Goal: Task Accomplishment & Management: Complete application form

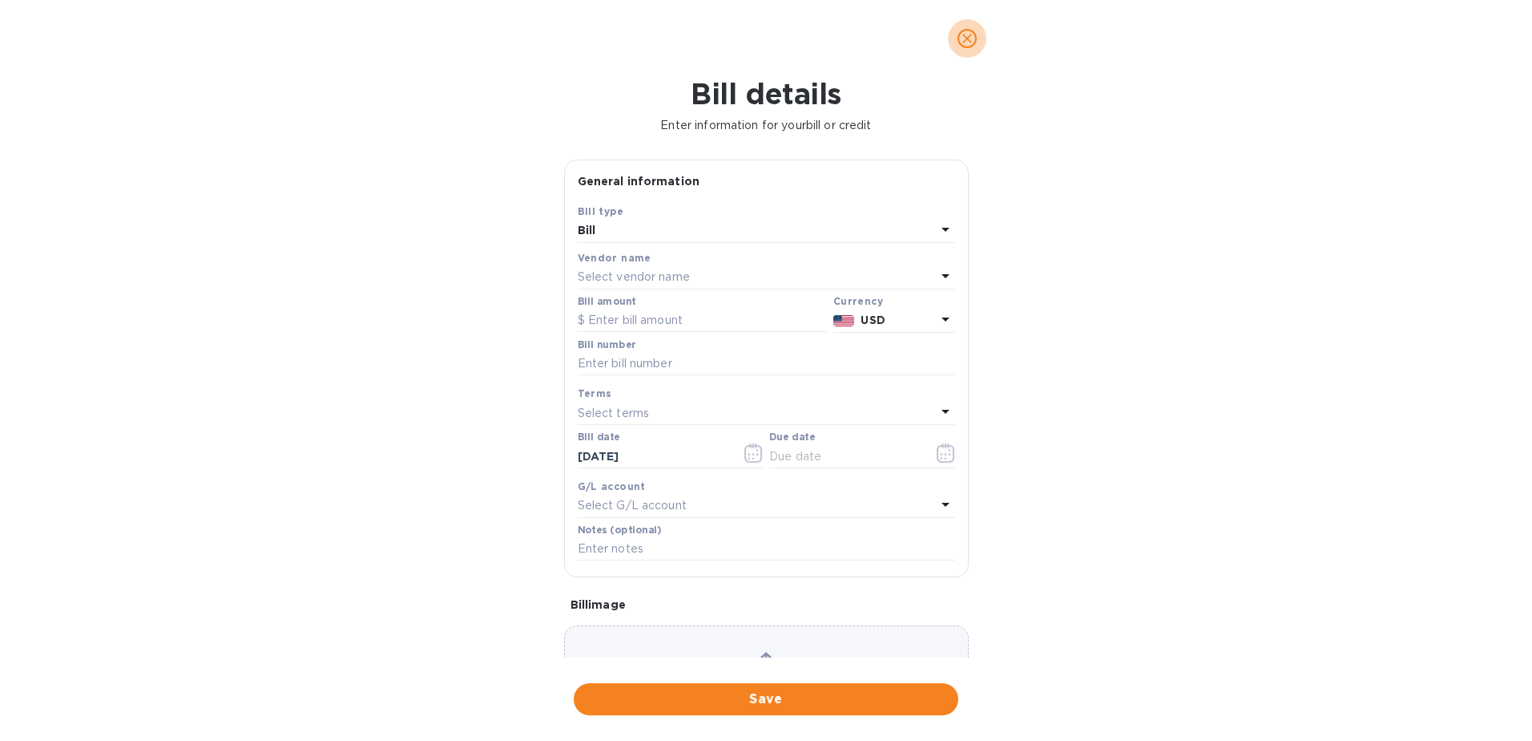
click at [959, 32] on span "close" at bounding box center [967, 38] width 19 height 19
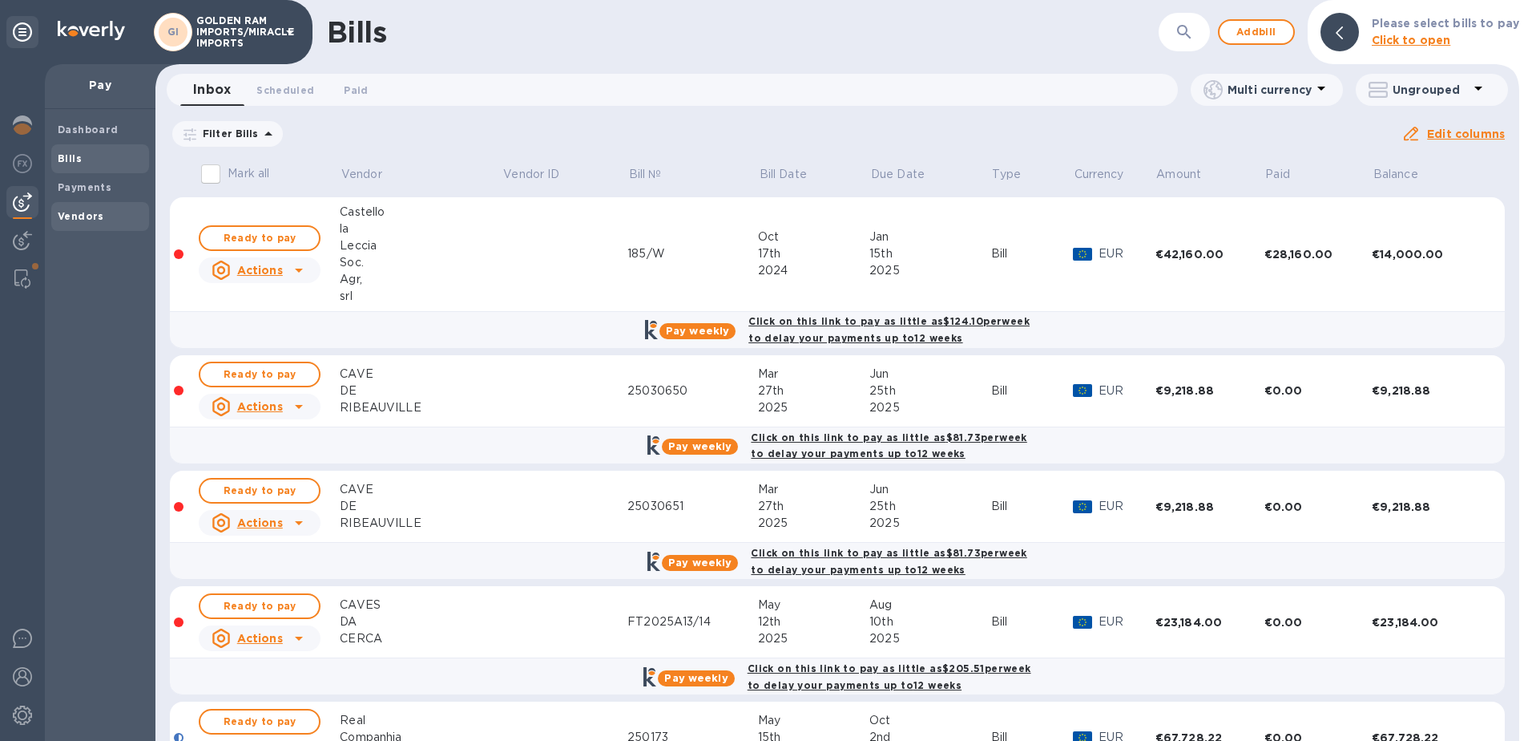
click at [66, 216] on b "Vendors" at bounding box center [81, 216] width 46 height 12
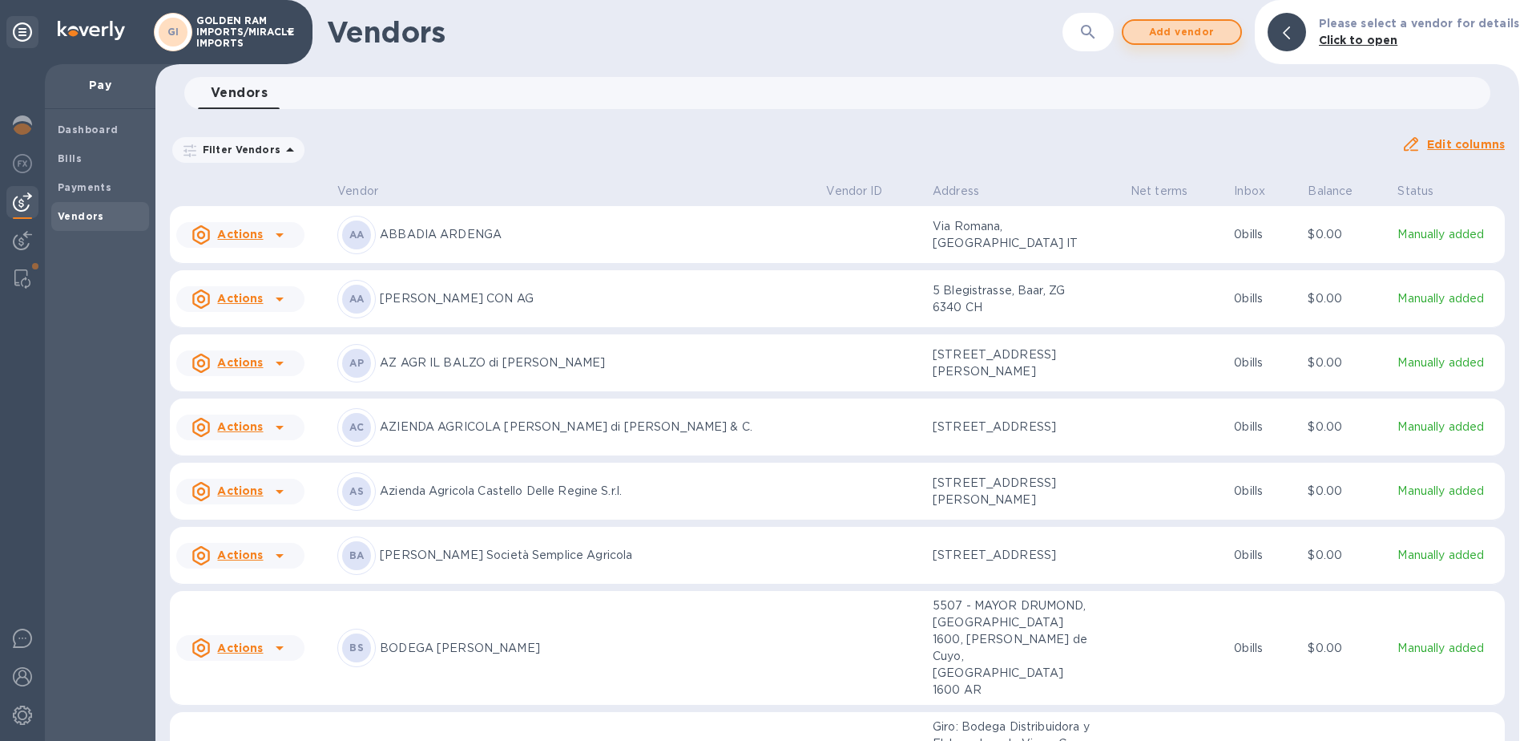
click at [1193, 33] on span "Add vendor" at bounding box center [1182, 31] width 91 height 19
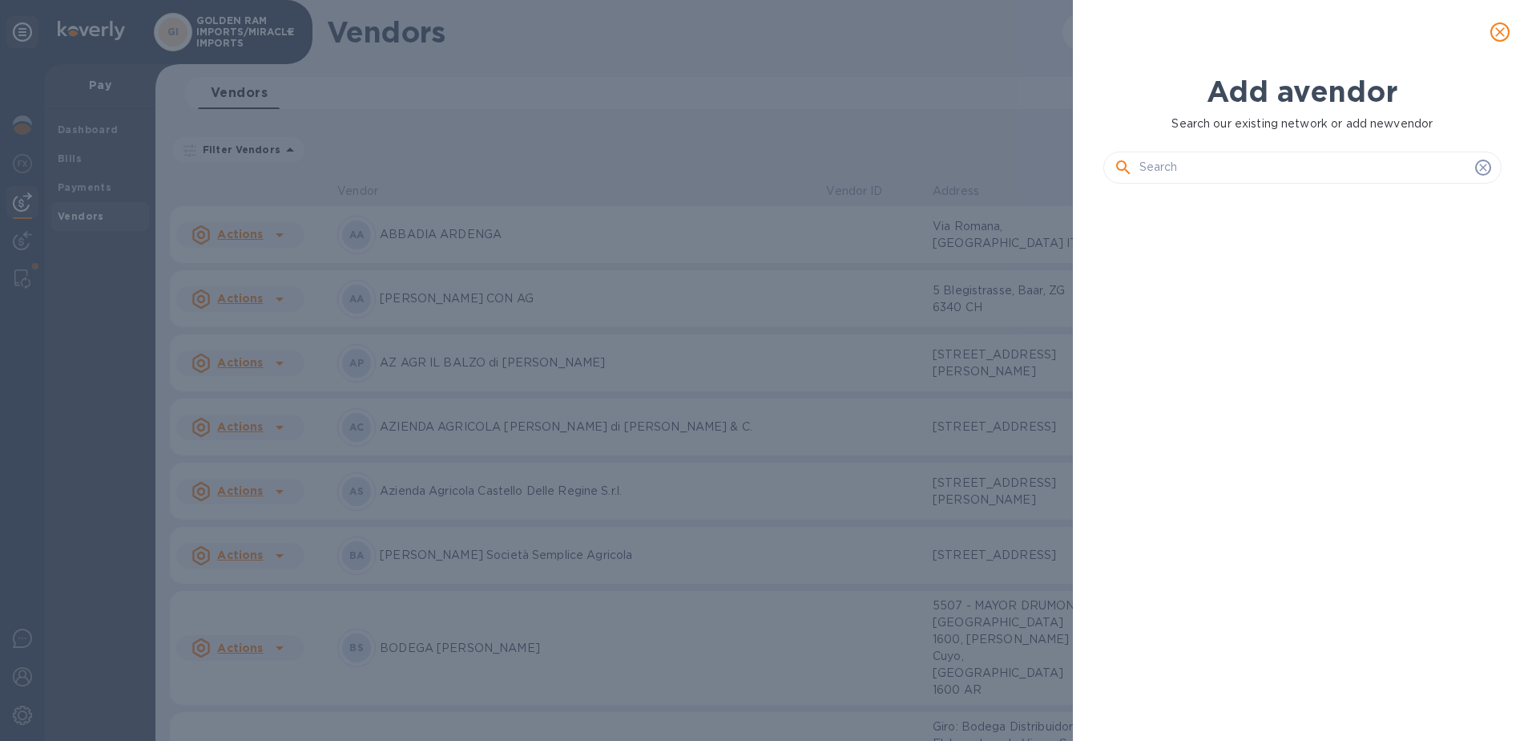
scroll to position [490, 406]
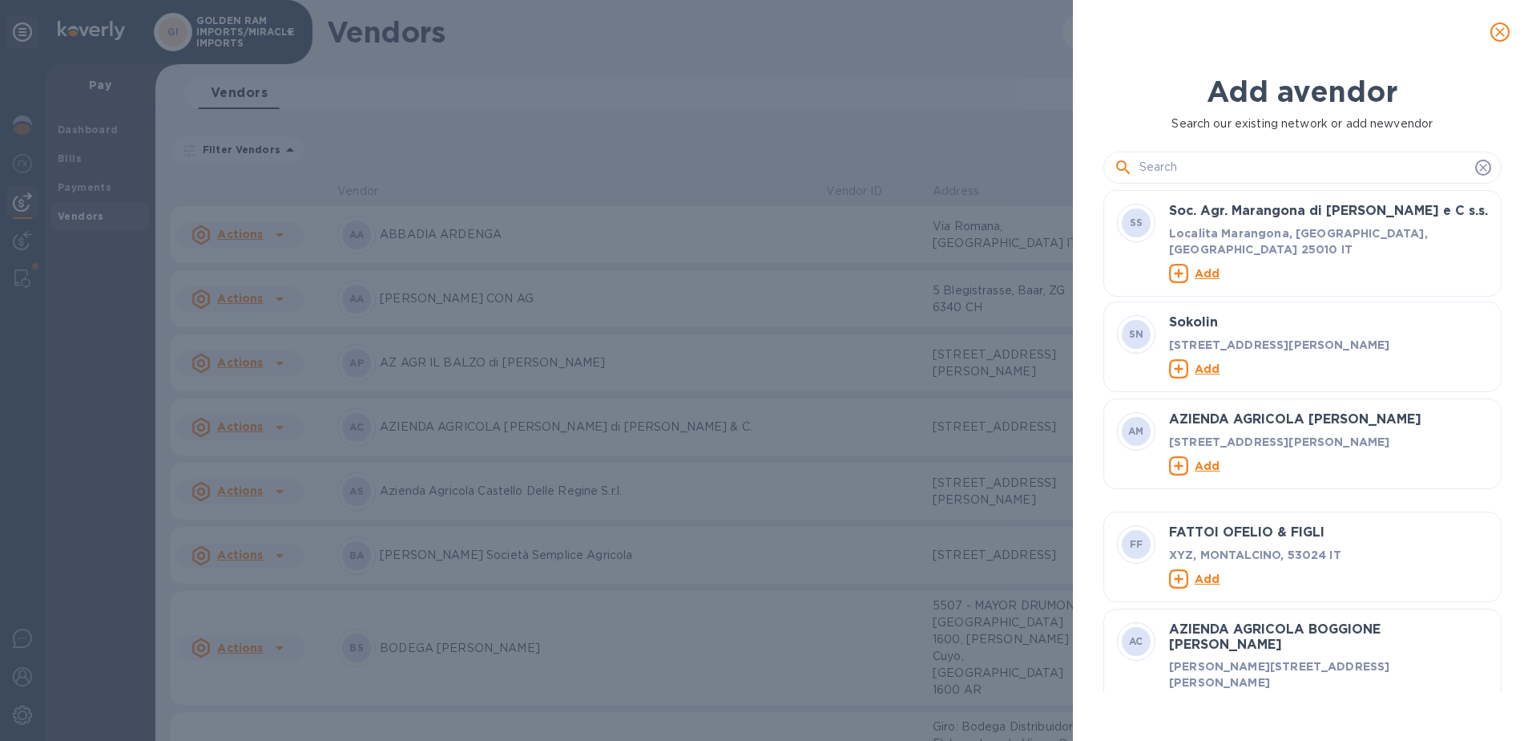
click at [1177, 159] on input "text" at bounding box center [1304, 167] width 329 height 24
type input "[PERSON_NAME]"
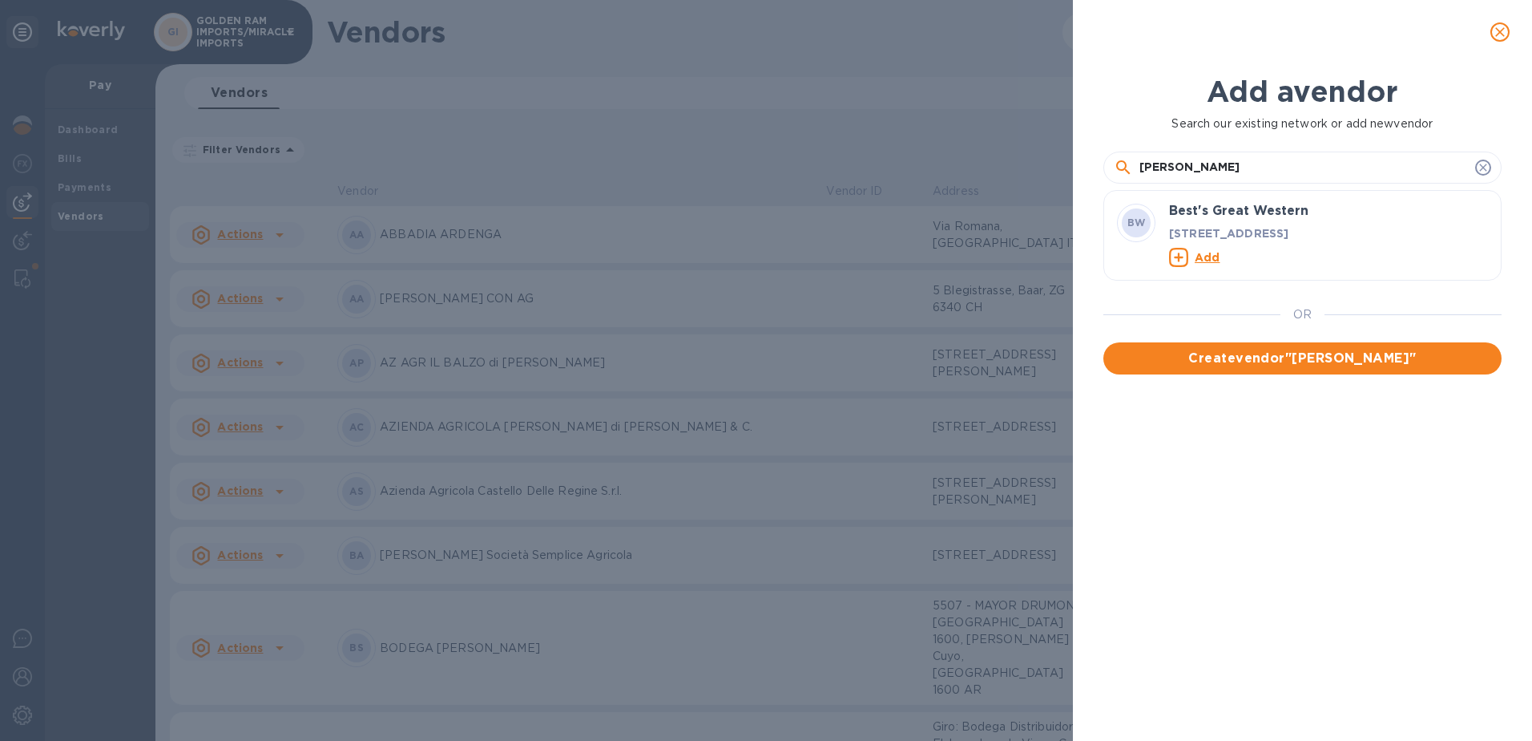
drag, startPoint x: 1177, startPoint y: 159, endPoint x: 1128, endPoint y: 170, distance: 50.8
click at [1128, 170] on div "[PERSON_NAME]" at bounding box center [1303, 167] width 378 height 24
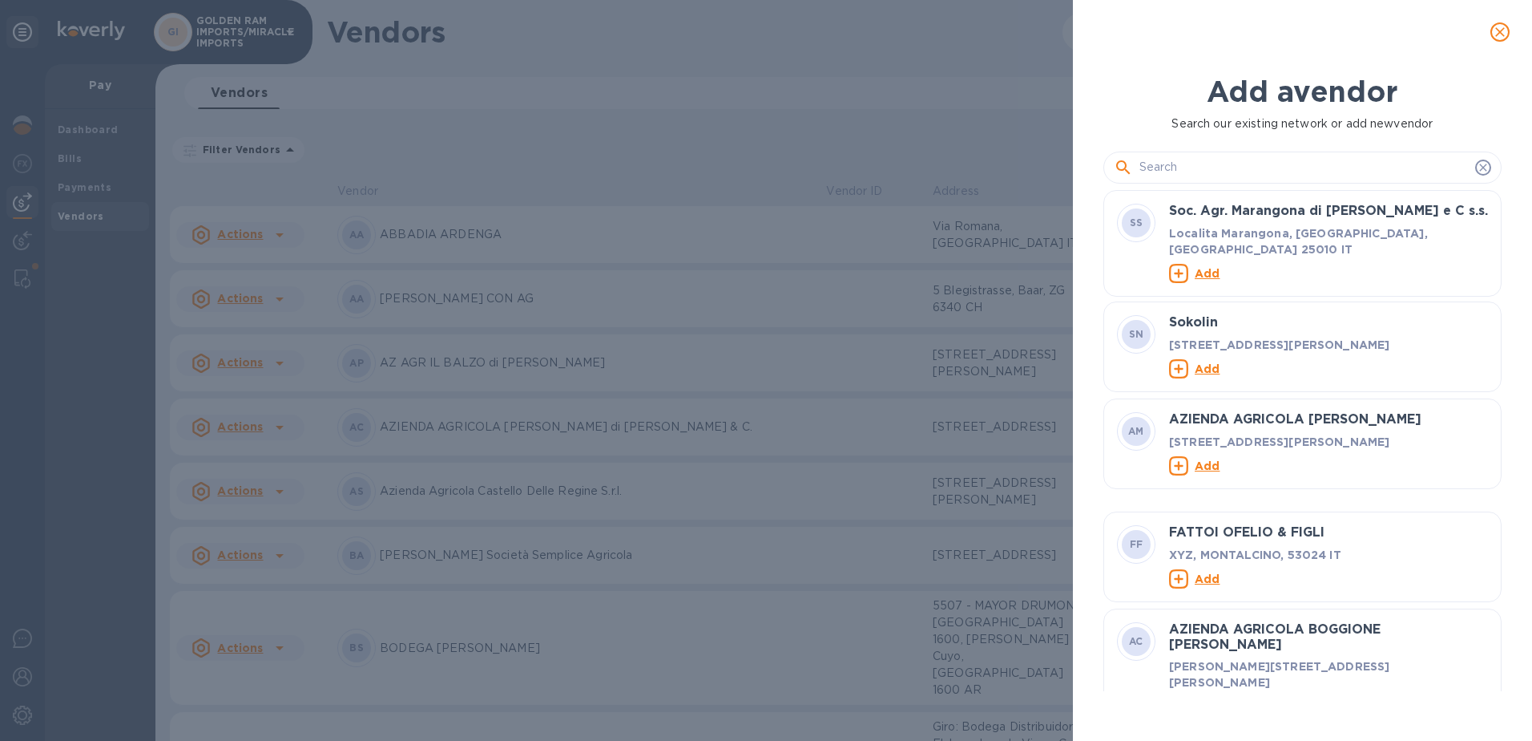
click at [1186, 160] on input "text" at bounding box center [1304, 167] width 329 height 24
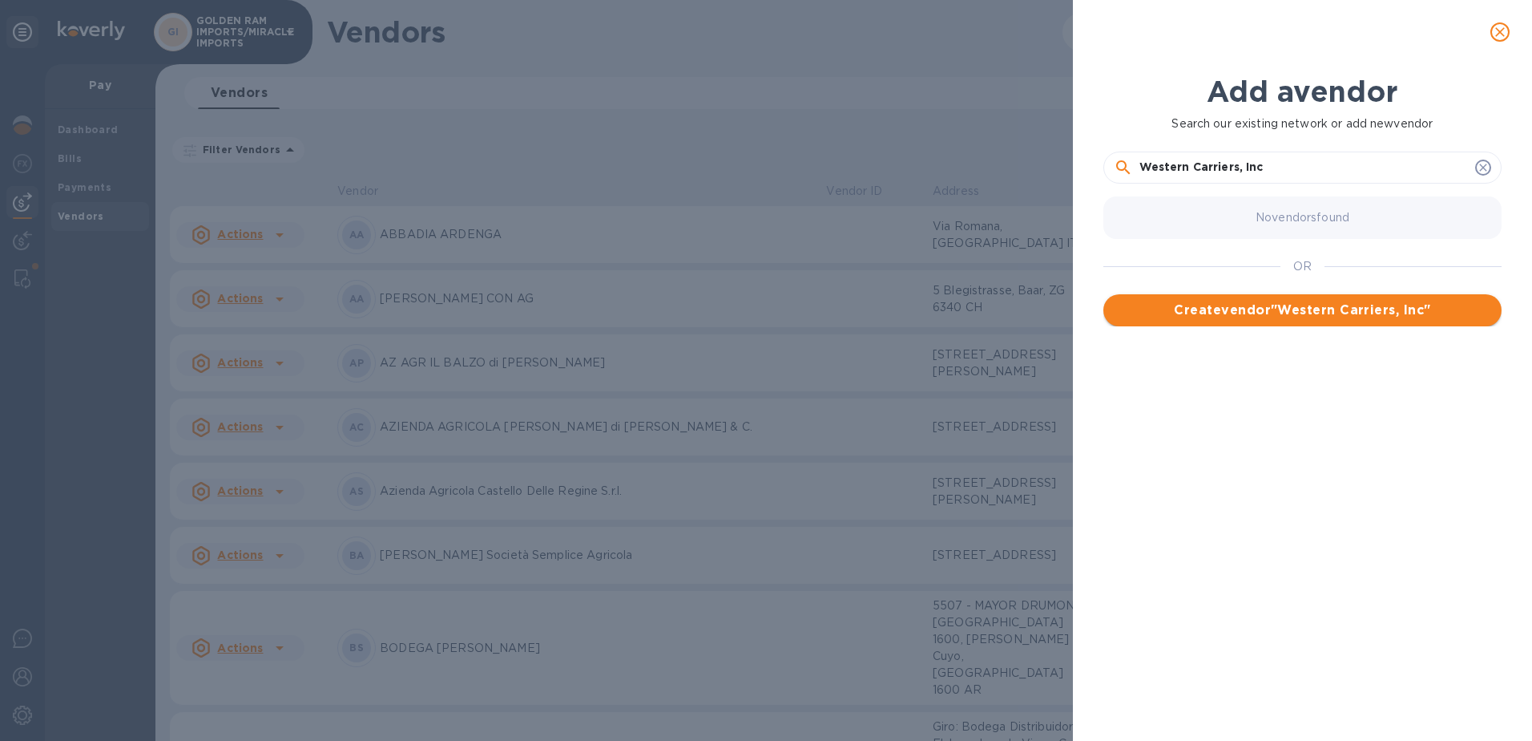
type input "Western Carriers, Inc"
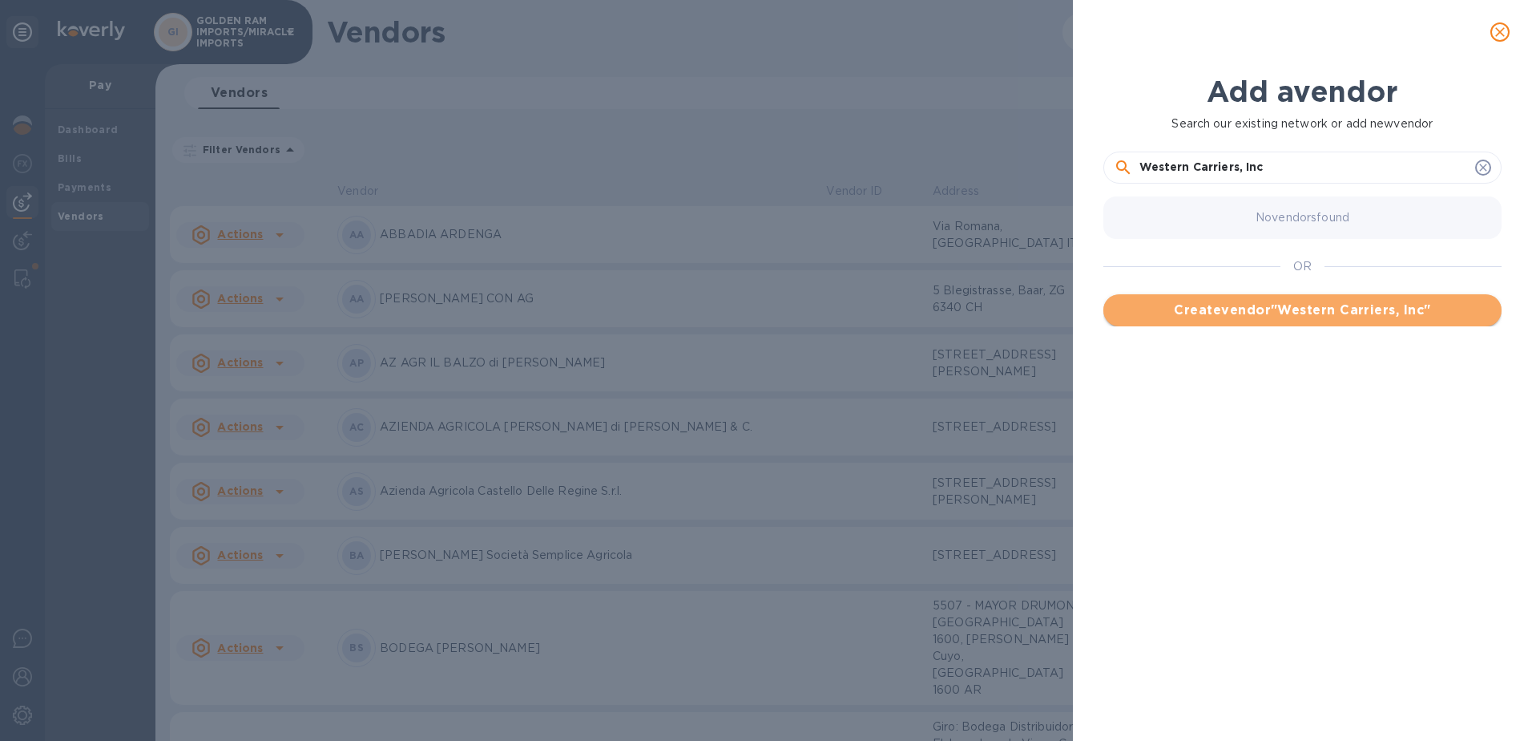
click at [1288, 310] on span "Create vendor " Western Carriers, Inc "" at bounding box center [1302, 310] width 373 height 19
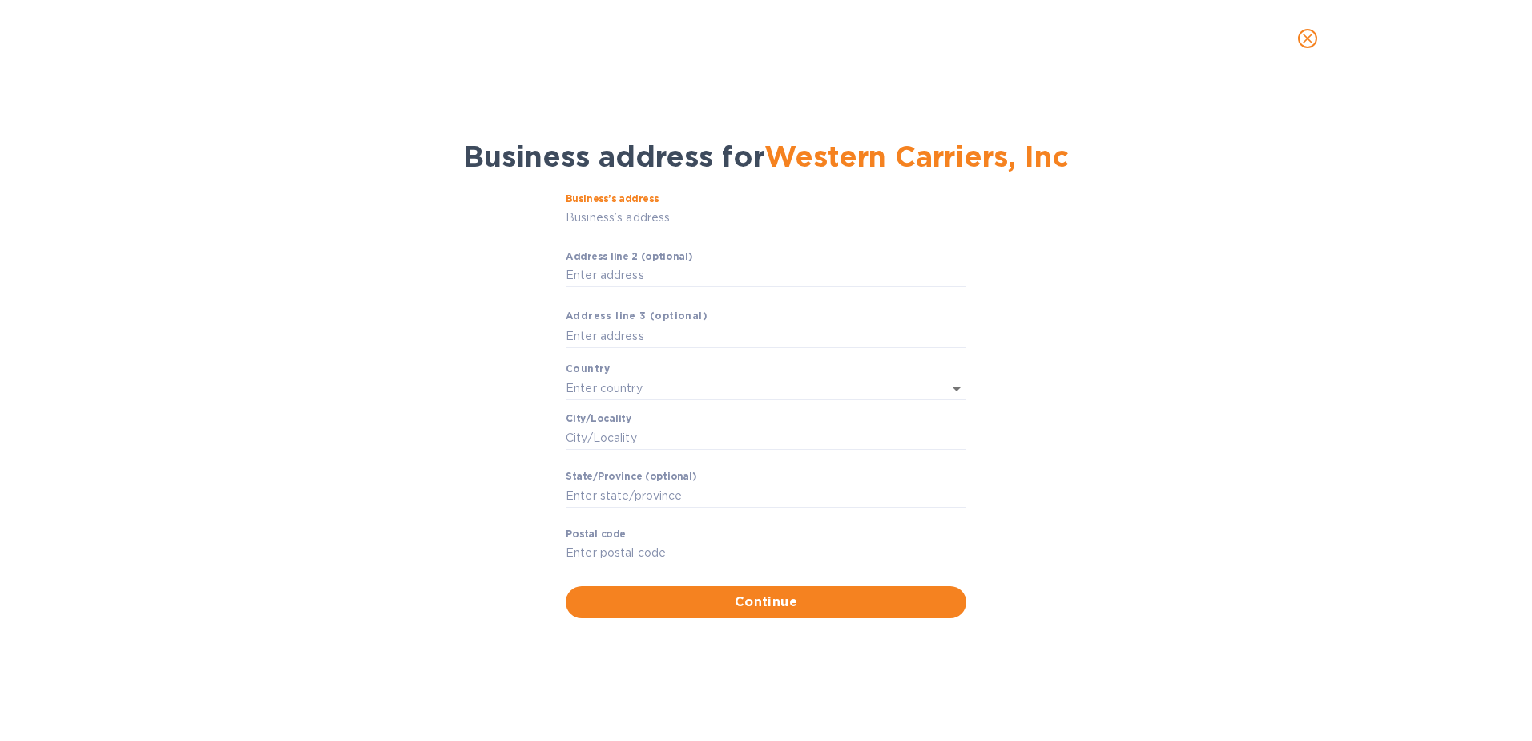
click at [593, 212] on input "Business’s аddress" at bounding box center [766, 218] width 401 height 24
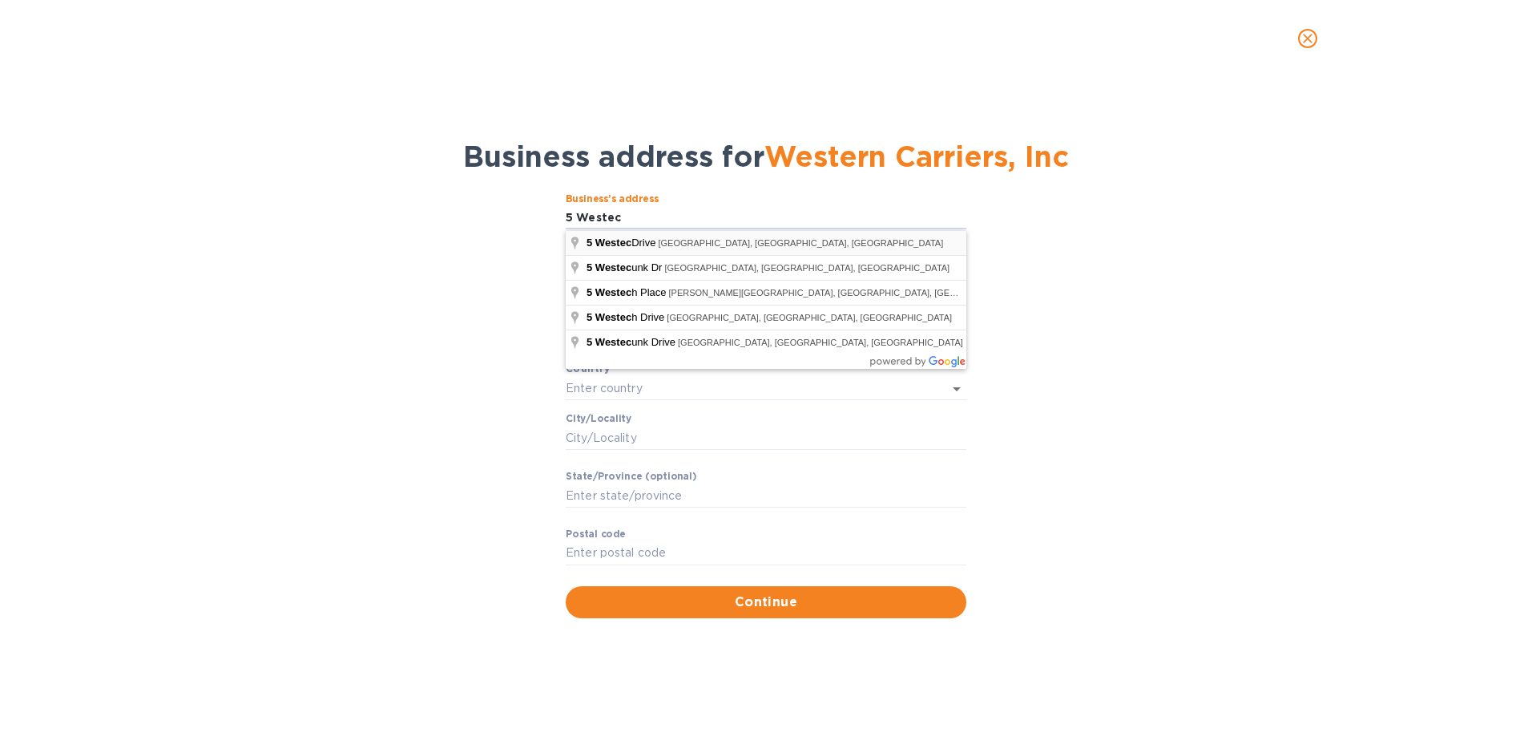
type input "[STREET_ADDRESS]"
type input "[GEOGRAPHIC_DATA]"
type input "Auburn"
type input "MA"
type input "01501"
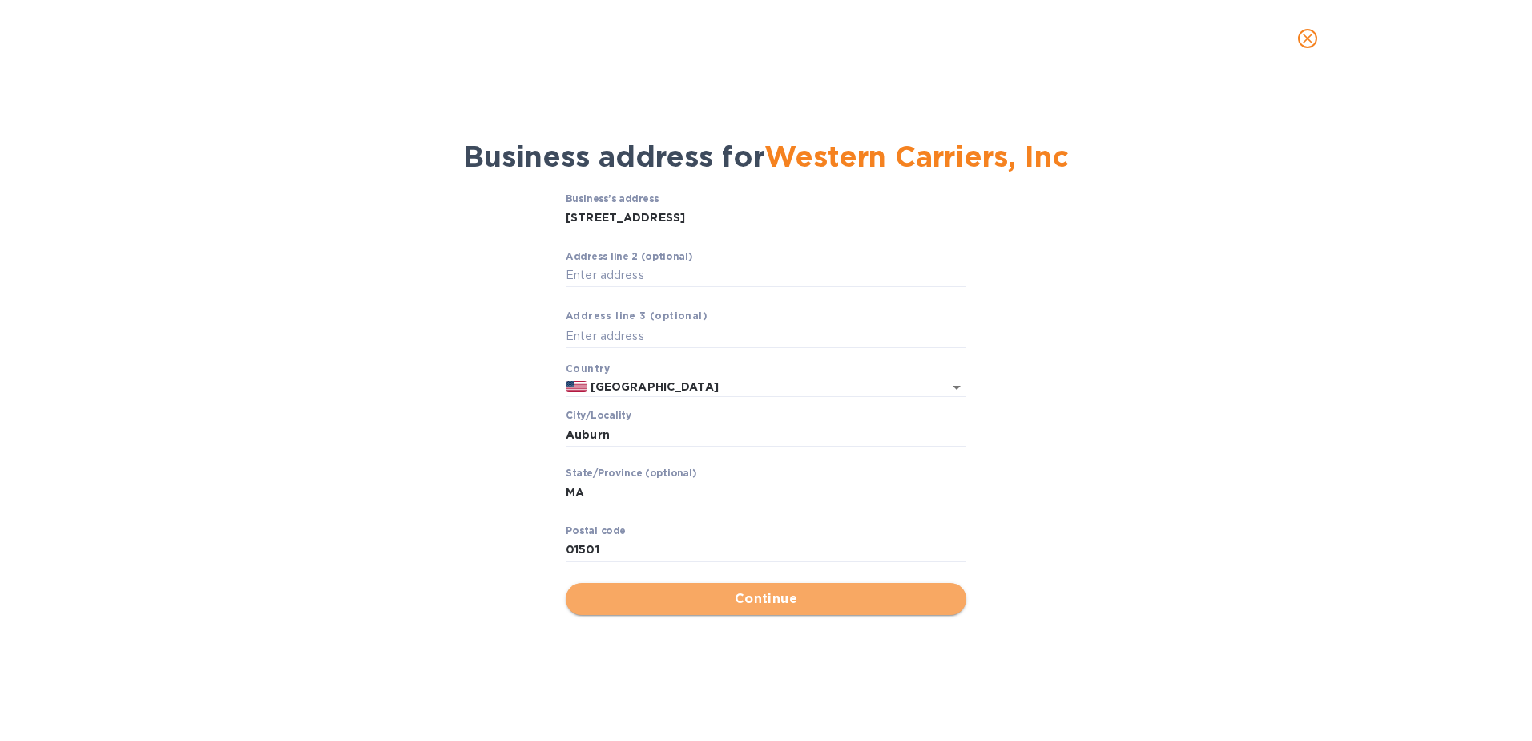
click at [773, 592] on span "Continue" at bounding box center [766, 598] width 375 height 19
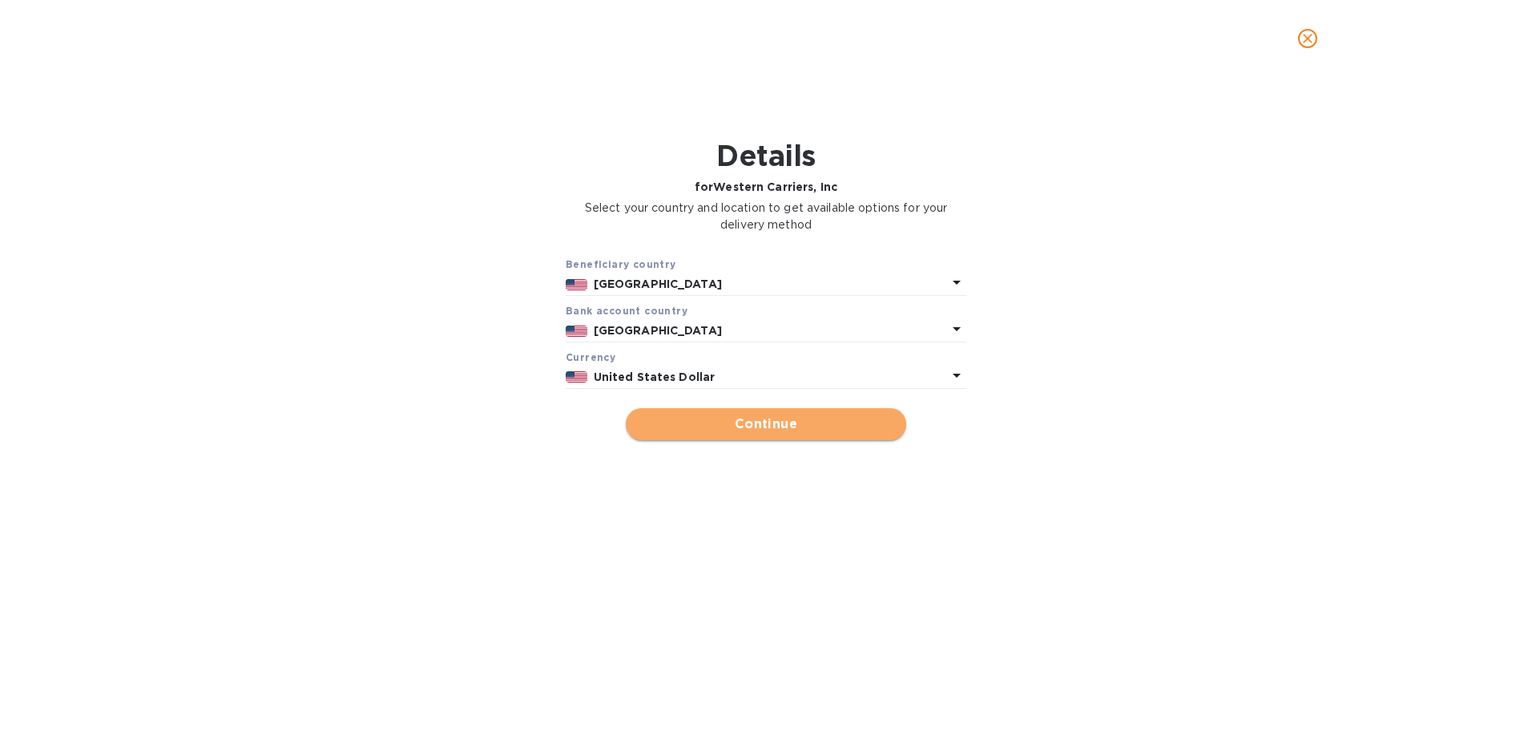
click at [759, 418] on span "Continue" at bounding box center [766, 423] width 255 height 19
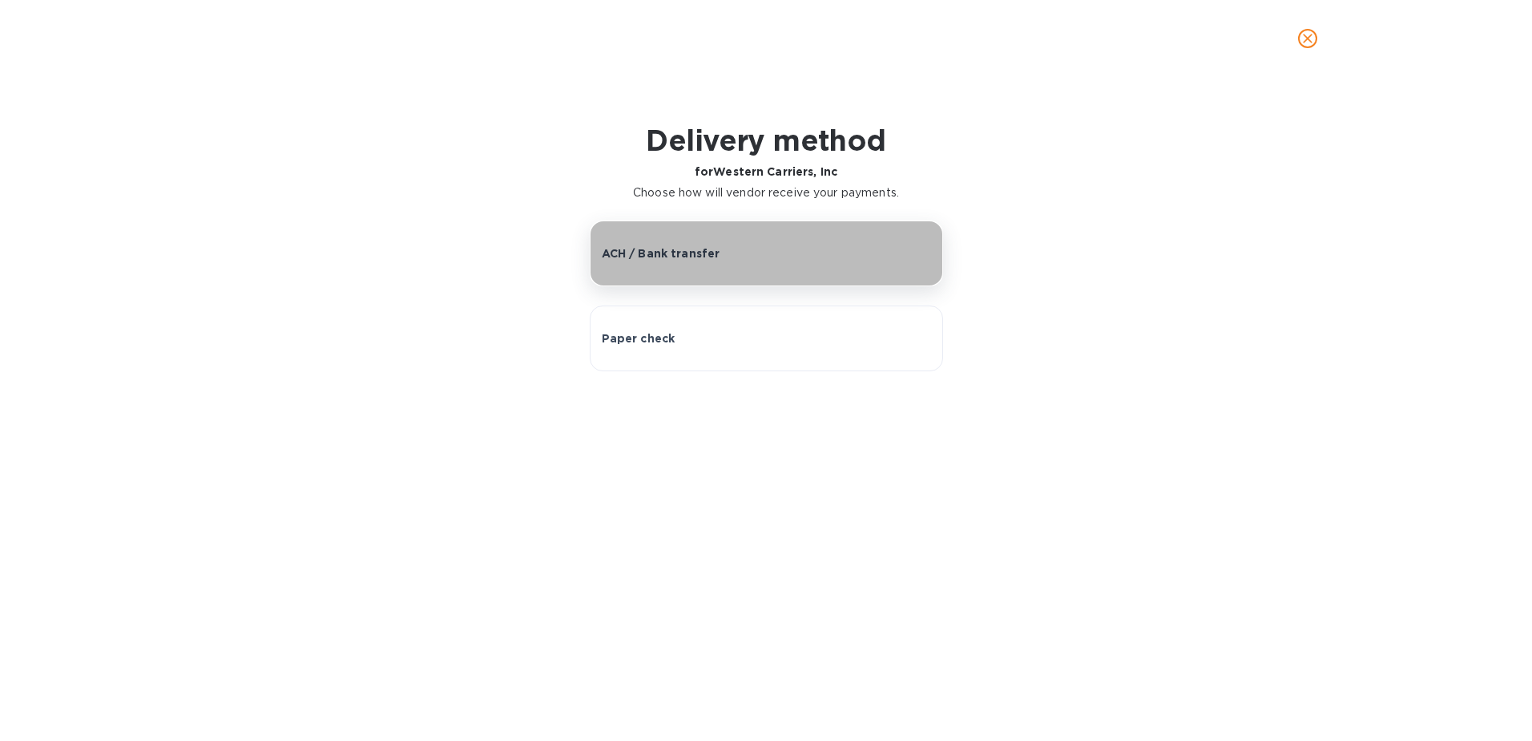
click at [676, 251] on p "ACH / Bank transfer" at bounding box center [661, 253] width 119 height 16
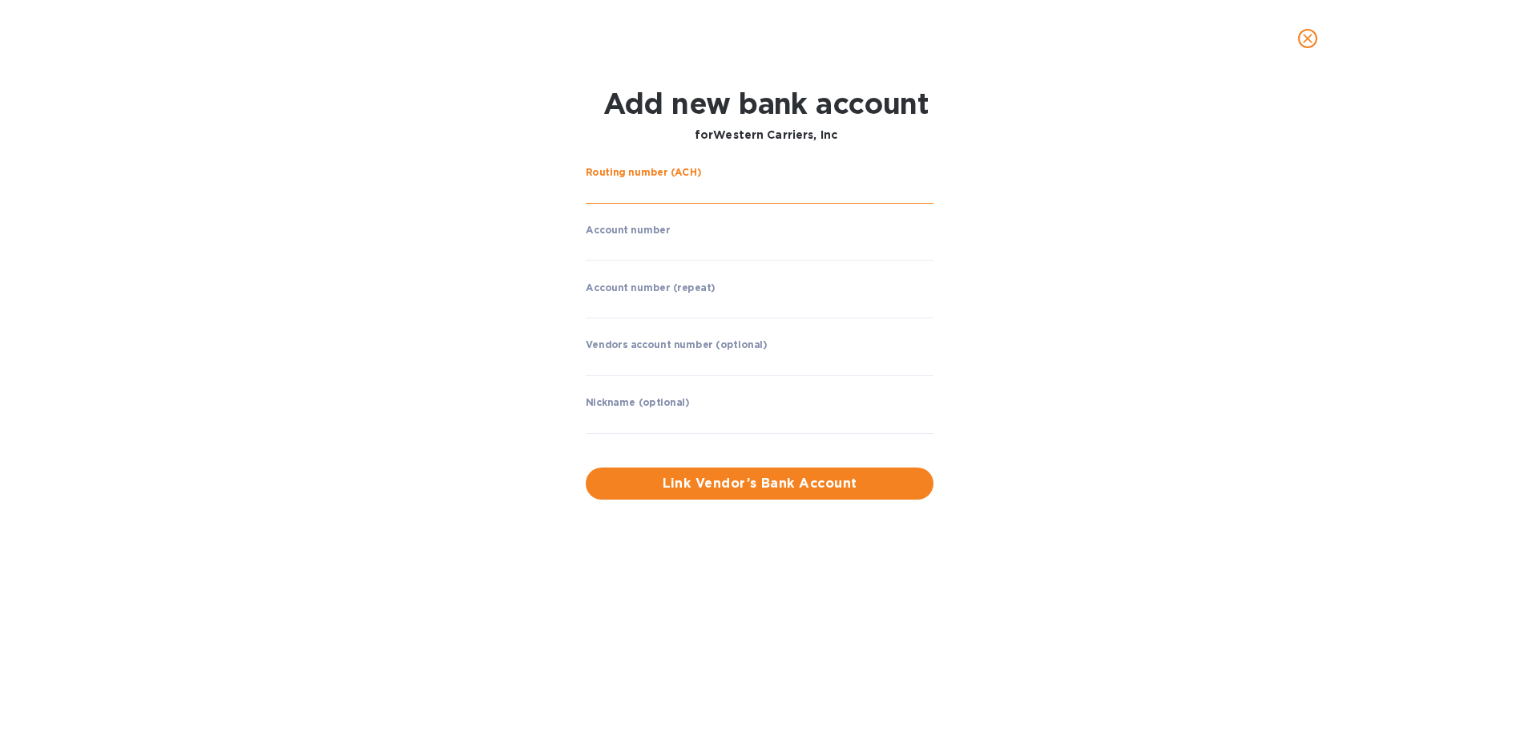
click at [636, 188] on input "string" at bounding box center [760, 192] width 348 height 24
type input "021052053"
click at [624, 249] on input "string" at bounding box center [760, 248] width 348 height 24
type input "78883002"
click at [418, 343] on div "Routing number (ACH) JOINT UPIC ACCOUNT Account number ​ Account number (repeat…" at bounding box center [766, 332] width 994 height 351
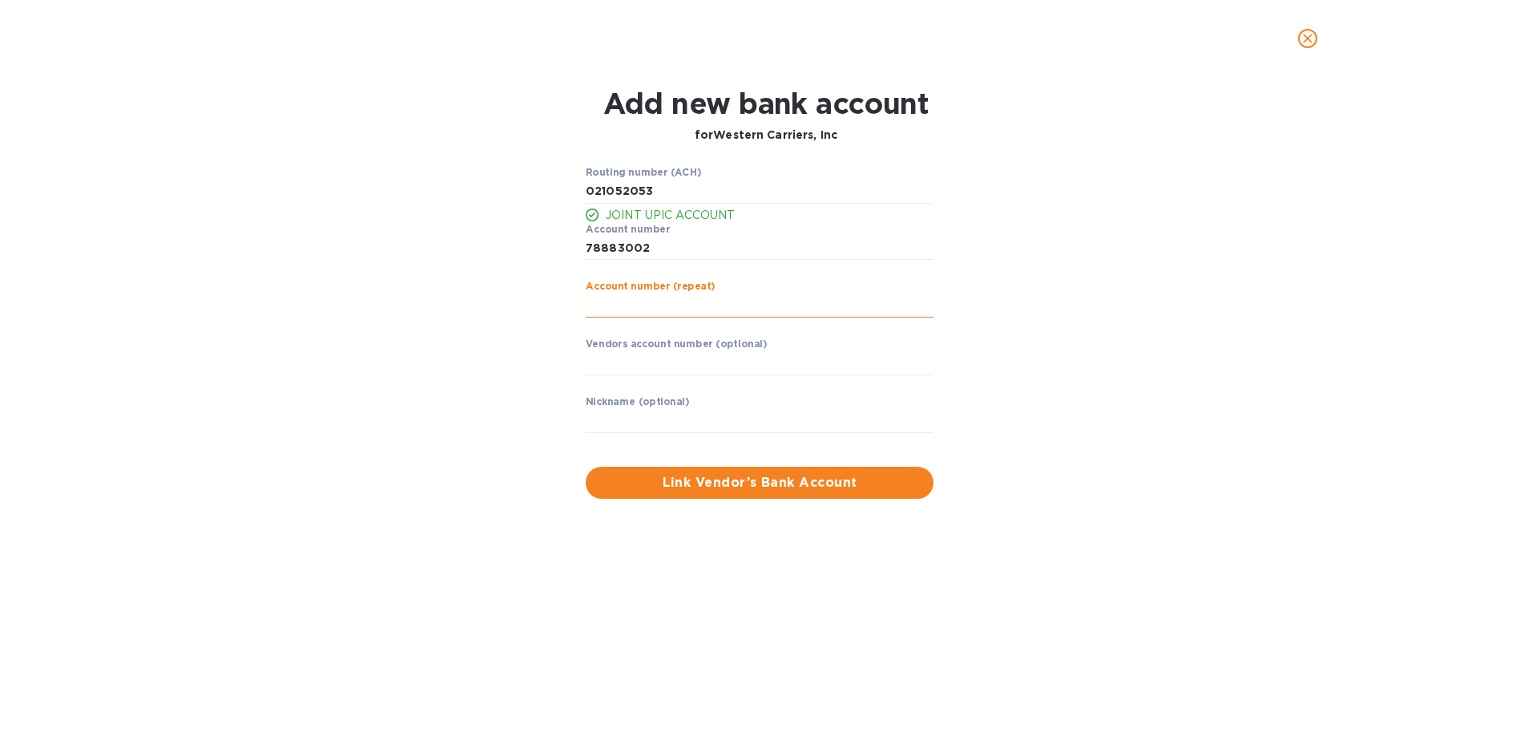
click at [641, 309] on input "string" at bounding box center [760, 305] width 348 height 24
type input "78883002"
click at [665, 365] on input "text" at bounding box center [760, 363] width 348 height 24
type input "38195"
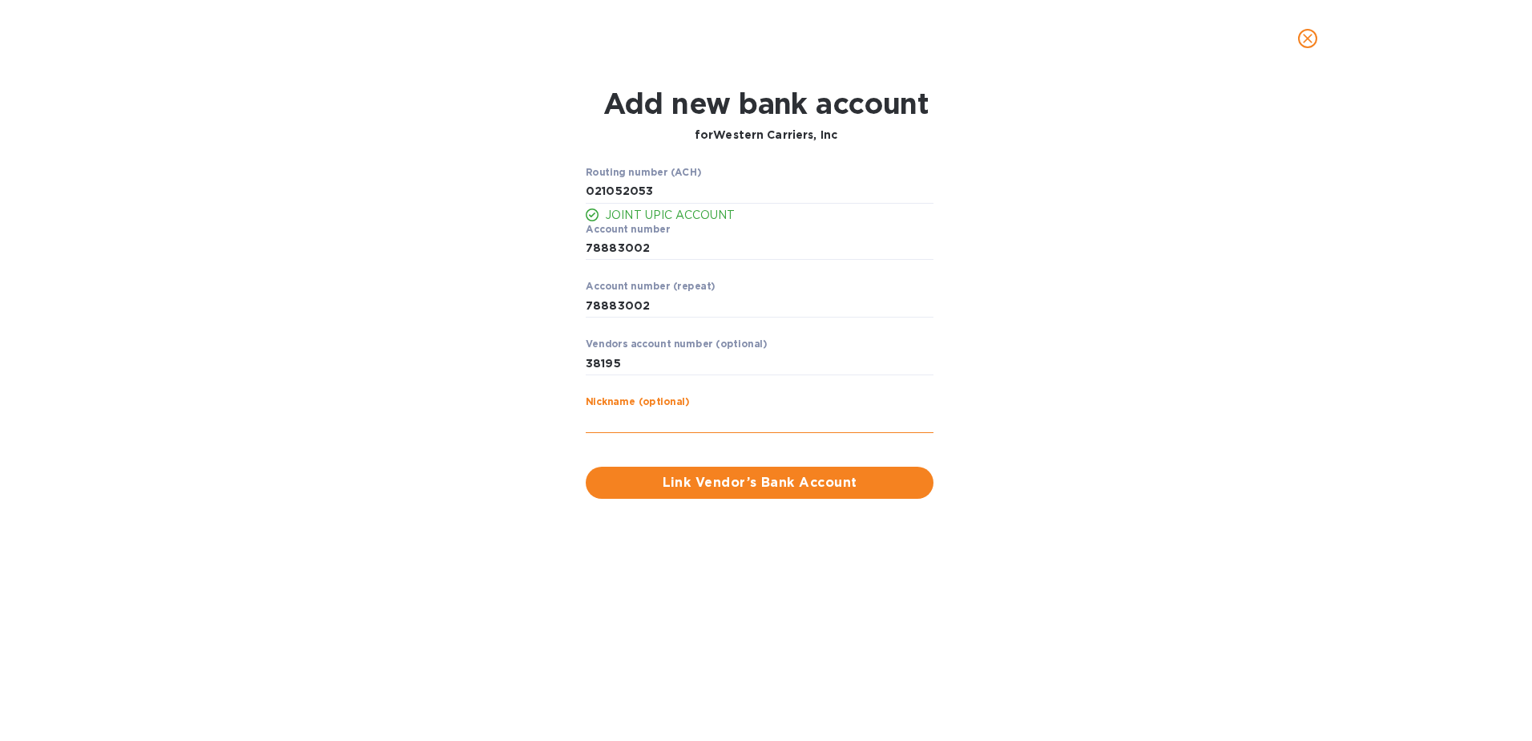
click at [633, 425] on input "text" at bounding box center [760, 421] width 348 height 24
type input "Western Carriers"
click at [657, 196] on input "string" at bounding box center [760, 192] width 348 height 24
click at [742, 478] on span "Link Vendor’s Bank Account" at bounding box center [760, 482] width 322 height 19
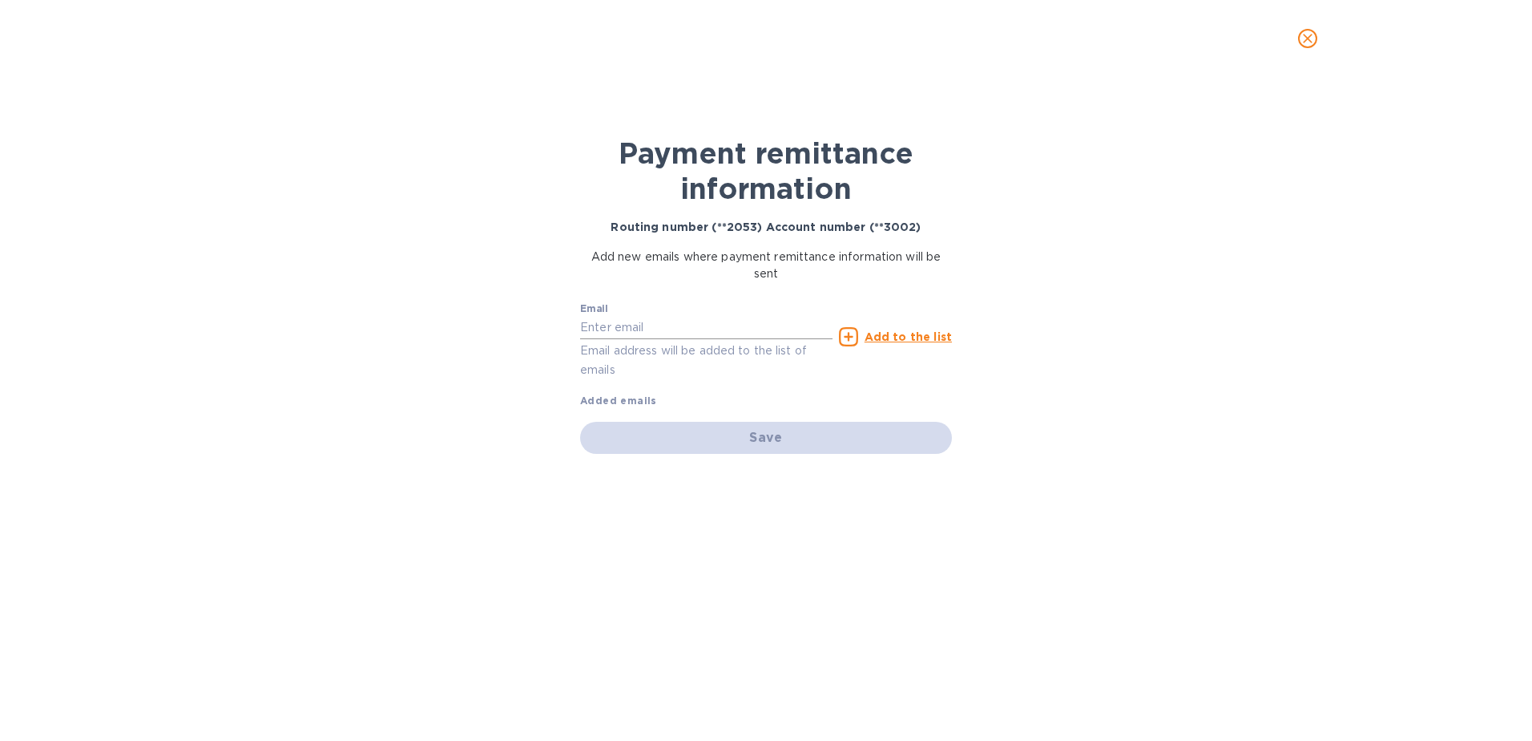
click at [617, 324] on input "text" at bounding box center [706, 328] width 252 height 24
click at [683, 323] on input "text" at bounding box center [706, 328] width 252 height 24
paste input "[PERSON_NAME] <[EMAIL_ADDRESS][DOMAIN_NAME]>"
click at [667, 325] on input "[PERSON_NAME] <[EMAIL_ADDRESS][DOMAIN_NAME]>" at bounding box center [706, 328] width 252 height 24
type input "[EMAIL_ADDRESS][DOMAIN_NAME]"
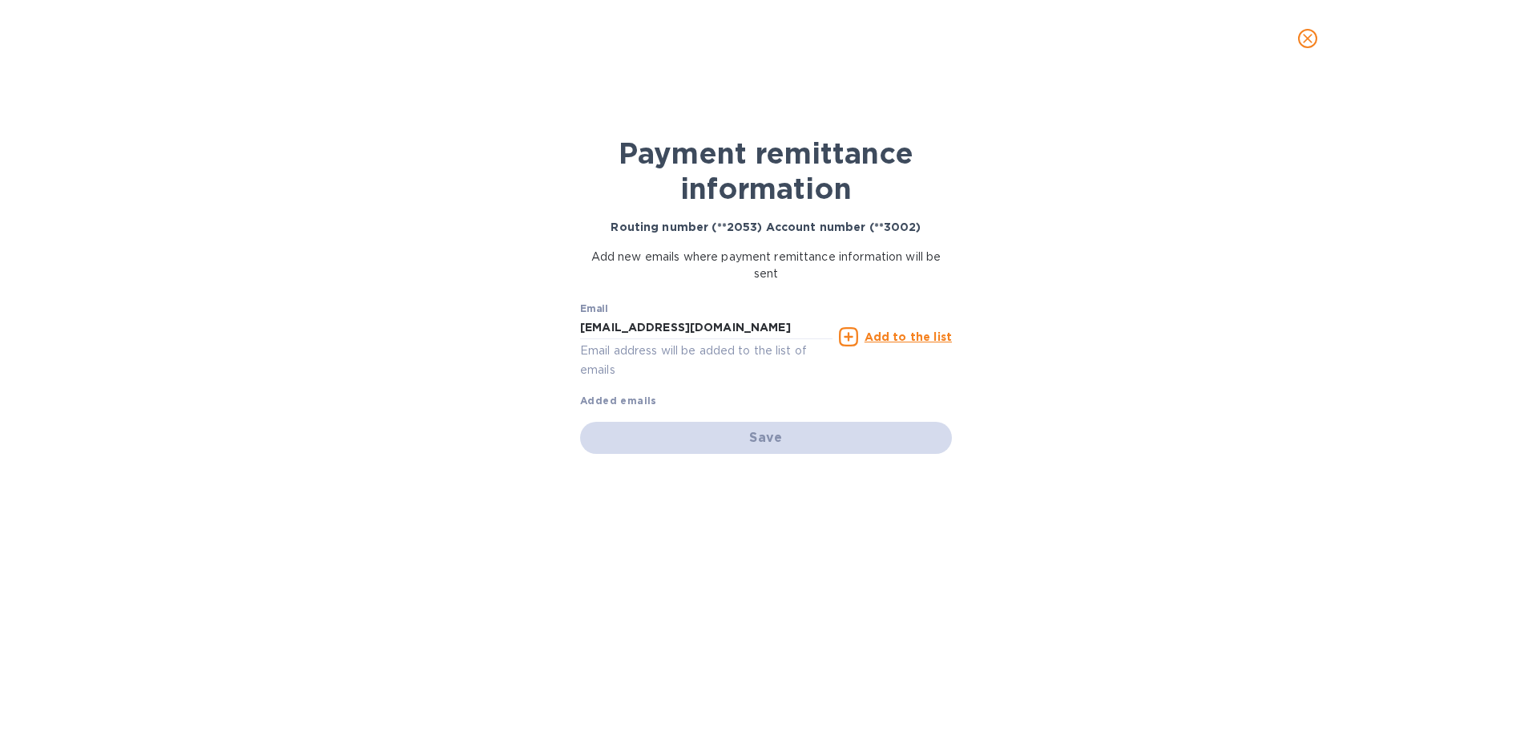
click at [901, 337] on u "Add to the list" at bounding box center [908, 336] width 87 height 13
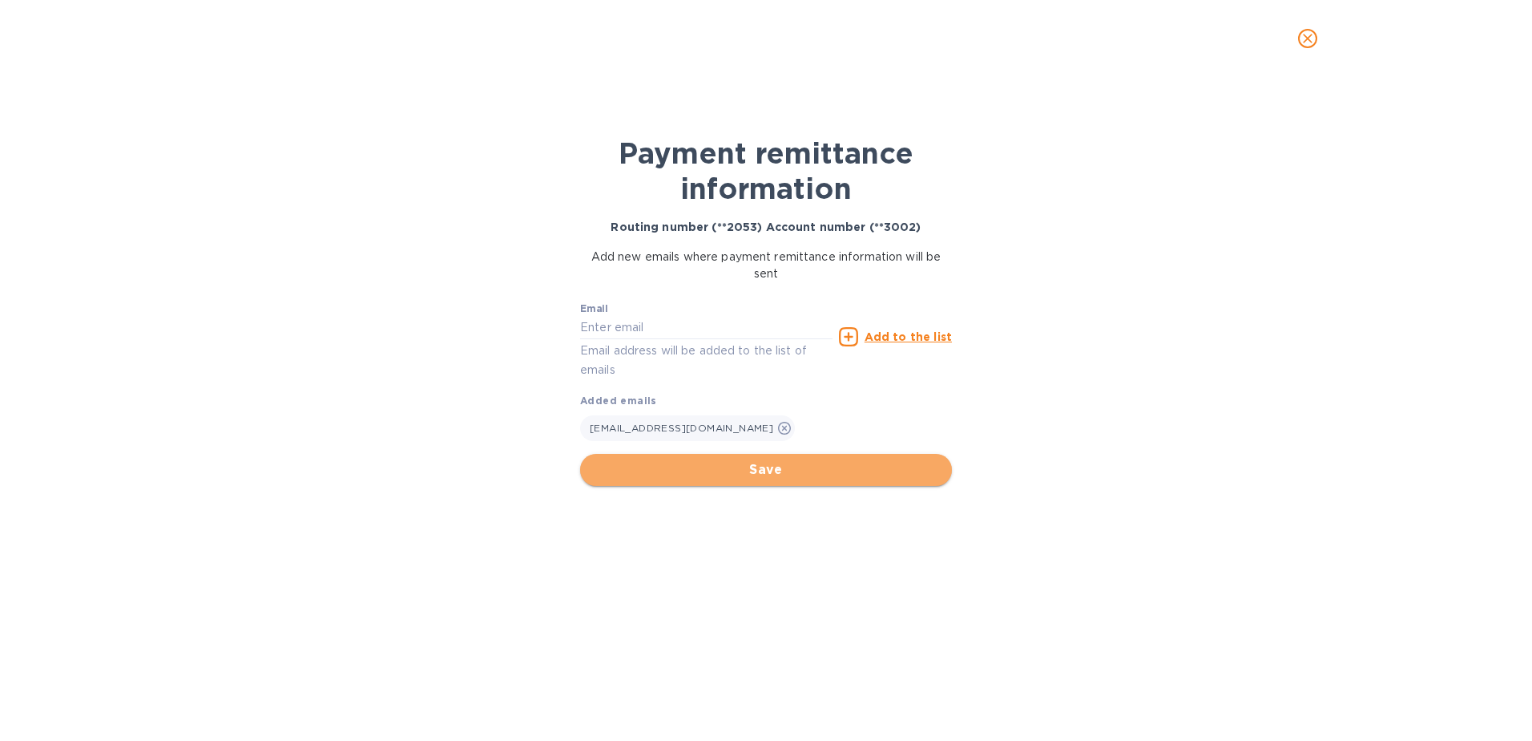
click at [768, 473] on span "Save" at bounding box center [766, 469] width 346 height 19
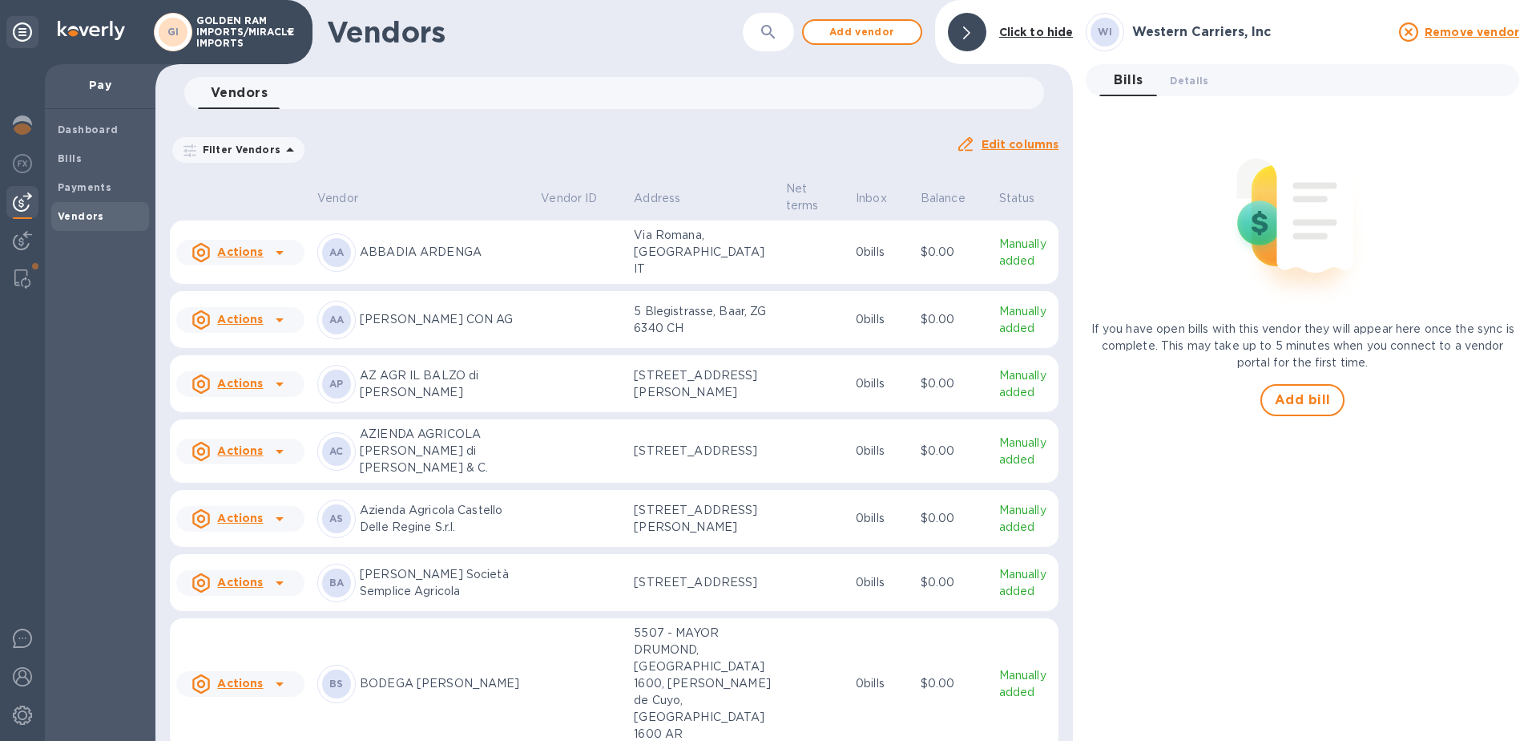
click at [1112, 30] on b "WI" at bounding box center [1105, 32] width 14 height 12
drag, startPoint x: 1113, startPoint y: 32, endPoint x: 1137, endPoint y: 32, distance: 23.2
click at [1114, 32] on div "WI" at bounding box center [1105, 32] width 29 height 29
click at [1172, 32] on h3 "Western Carriers, Inc" at bounding box center [1261, 32] width 257 height 15
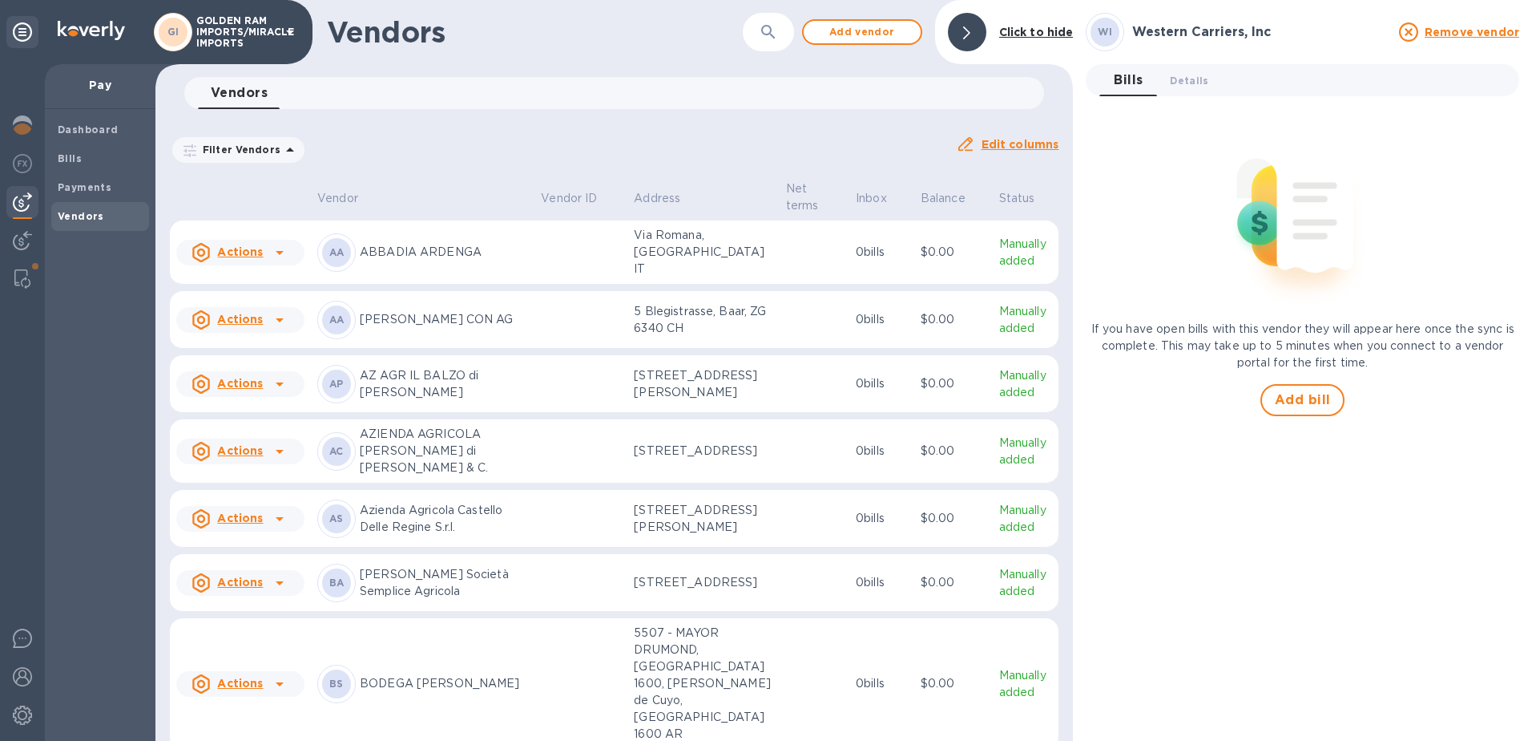
drag, startPoint x: 1172, startPoint y: 32, endPoint x: 1120, endPoint y: 30, distance: 52.2
click at [1120, 30] on div "WI" at bounding box center [1105, 32] width 38 height 38
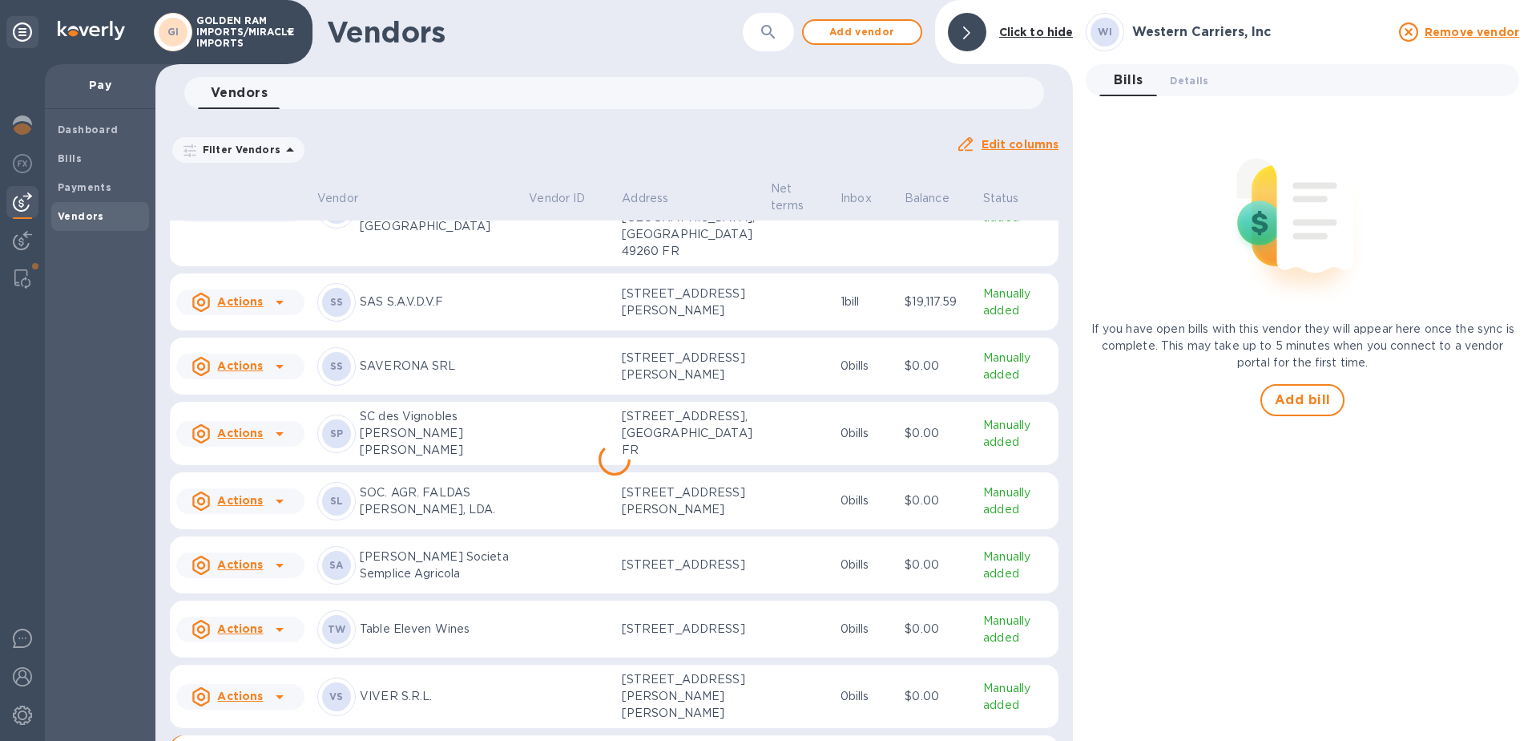
scroll to position [3707, 0]
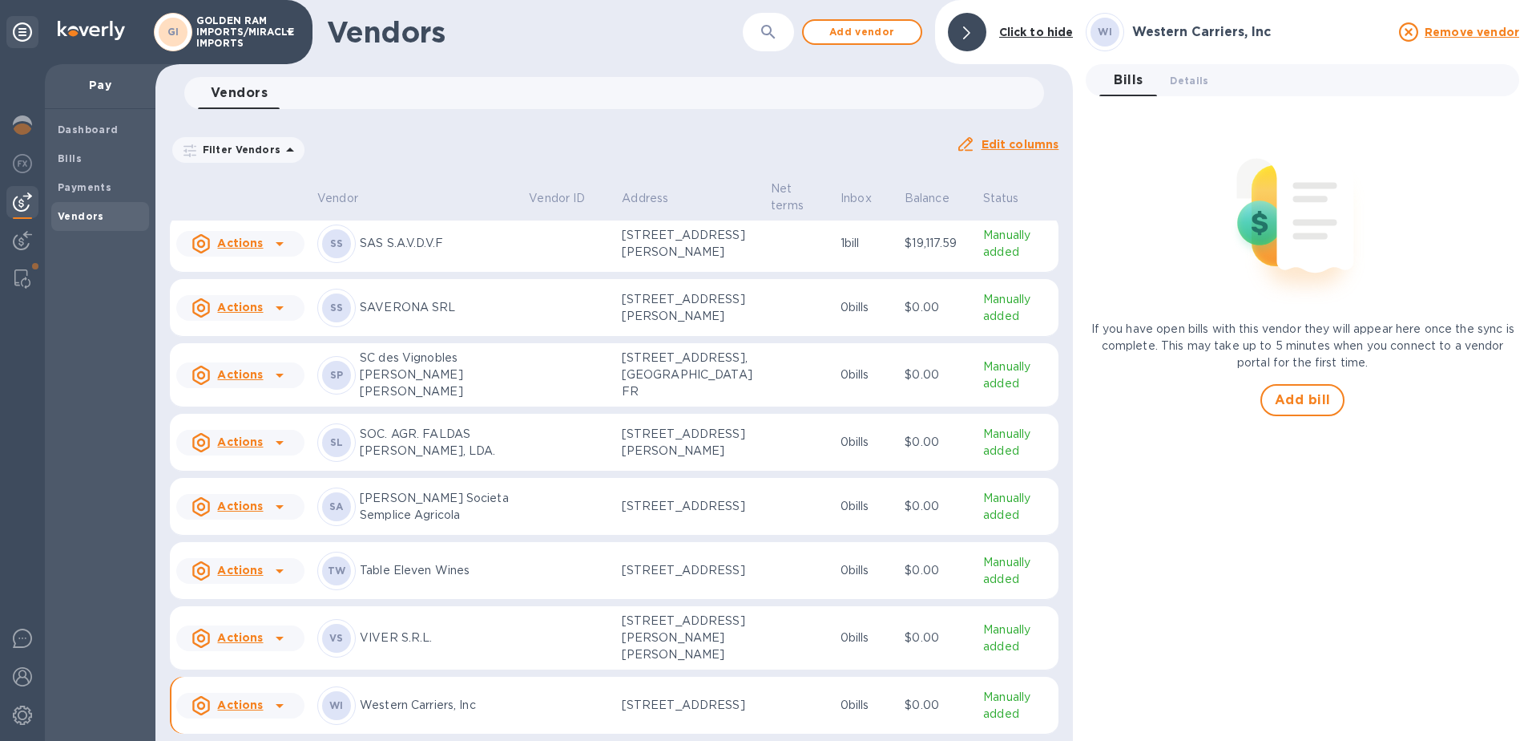
click at [418, 705] on p "Western Carriers, Inc" at bounding box center [438, 704] width 156 height 17
click at [412, 696] on p "Western Carriers, Inc" at bounding box center [438, 704] width 156 height 17
click at [277, 705] on icon at bounding box center [279, 705] width 19 height 19
click at [507, 691] on div at bounding box center [766, 370] width 1532 height 741
